Goal: Transaction & Acquisition: Purchase product/service

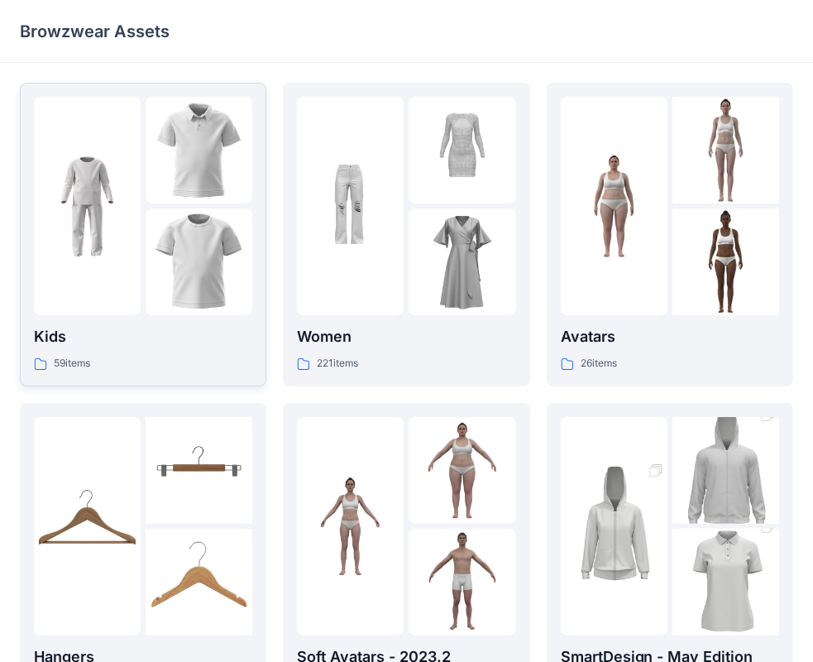
click at [172, 344] on p "Kids" at bounding box center [143, 336] width 218 height 23
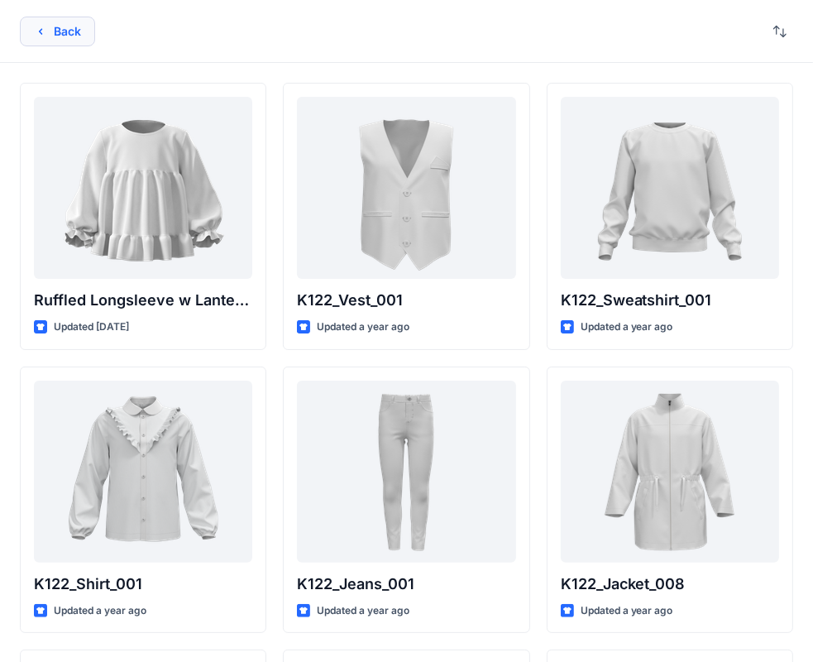
click at [41, 22] on button "Back" at bounding box center [57, 32] width 75 height 30
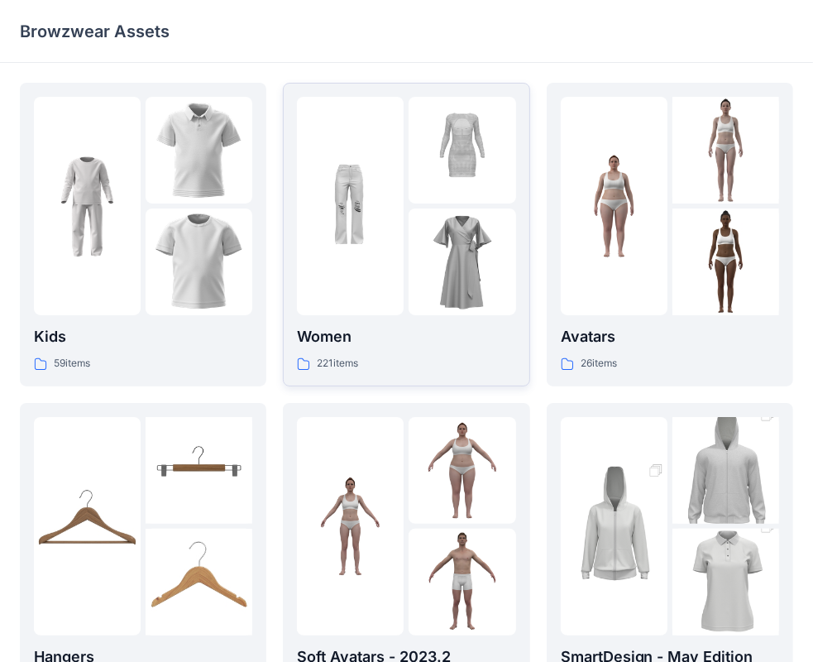
click at [377, 361] on div "221 items" at bounding box center [406, 363] width 218 height 17
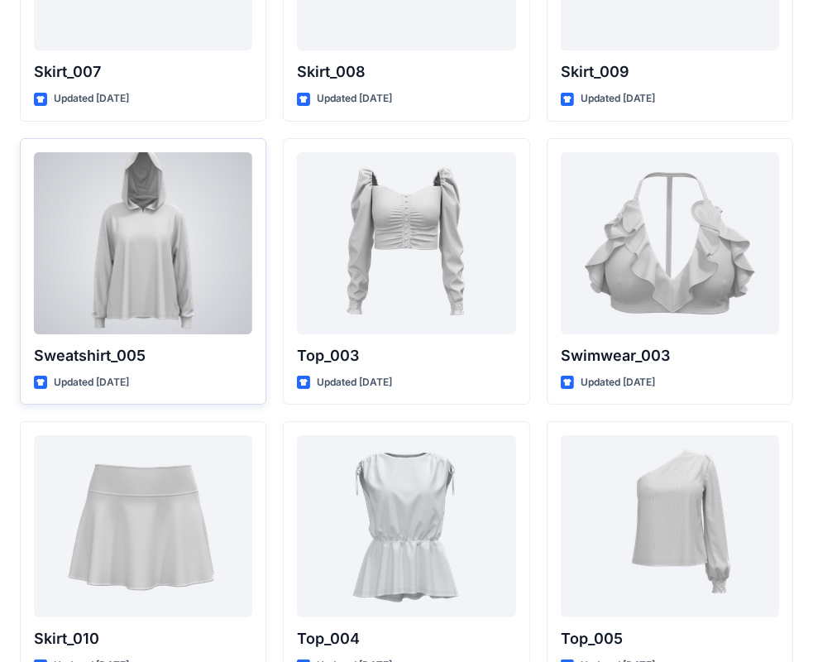
scroll to position [8327, 0]
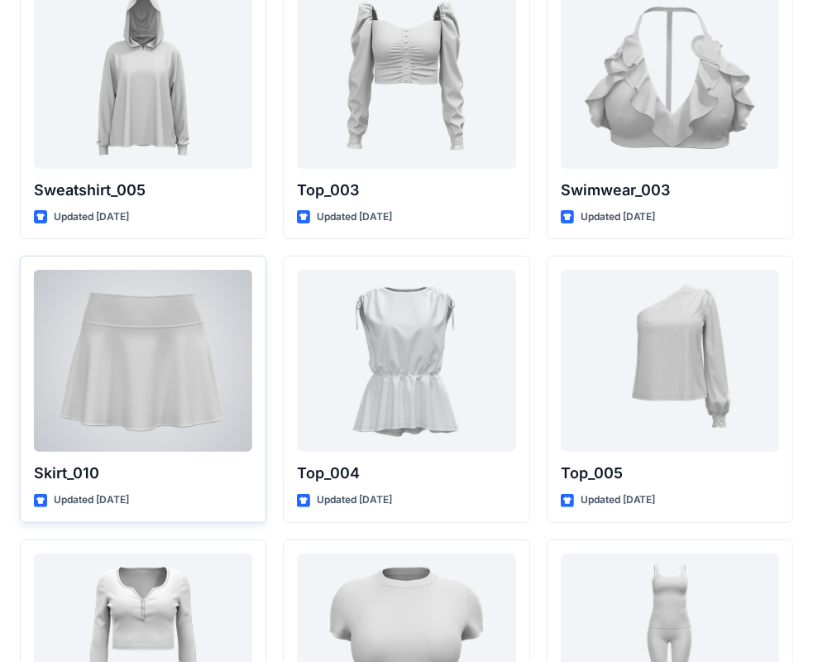
click at [162, 384] on div at bounding box center [143, 361] width 218 height 182
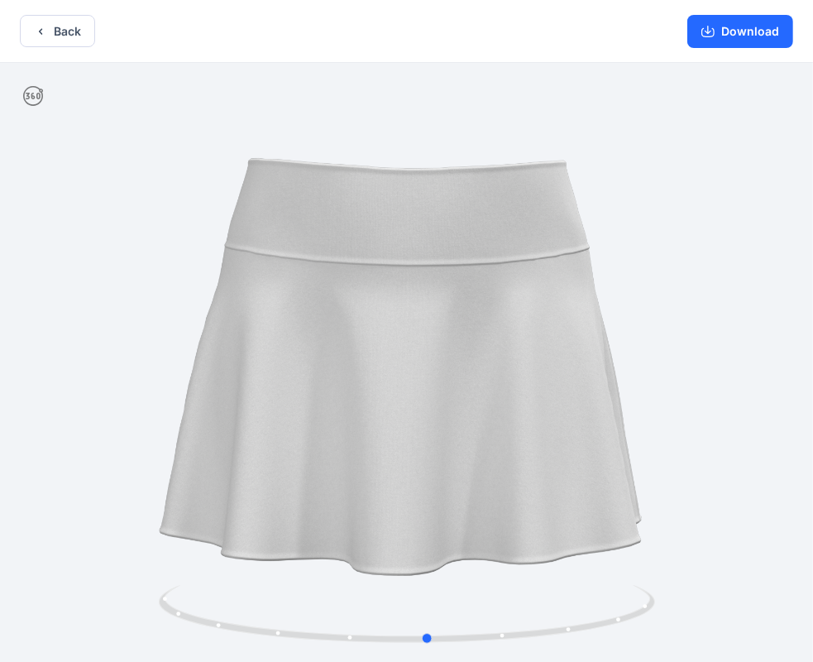
drag, startPoint x: 638, startPoint y: 611, endPoint x: 163, endPoint y: 550, distance: 478.7
click at [163, 550] on div at bounding box center [406, 364] width 813 height 602
